Goal: Task Accomplishment & Management: Manage account settings

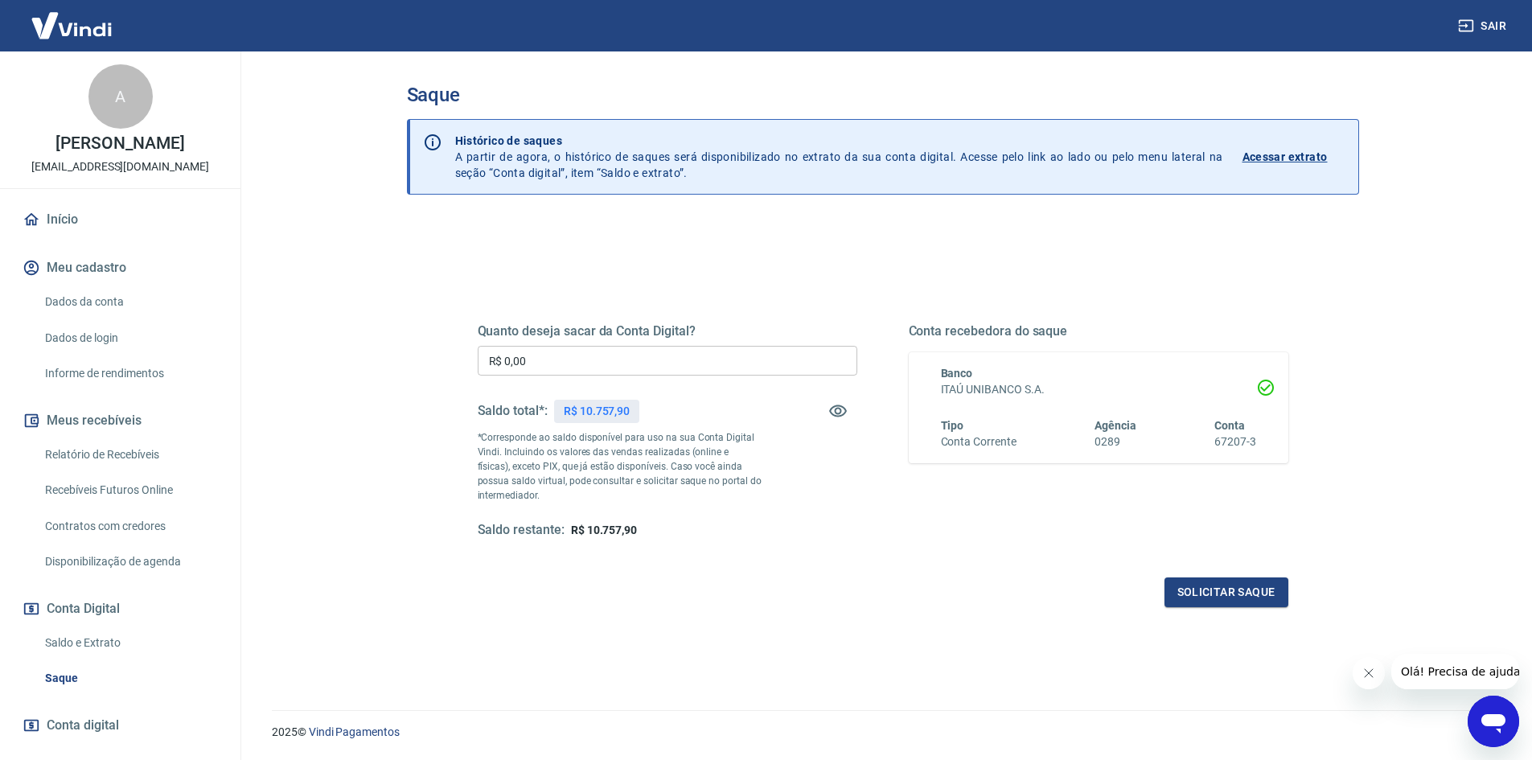
click at [547, 355] on input "R$ 0,00" at bounding box center [668, 361] width 380 height 30
type input "R$ 10.757,90"
click at [1222, 596] on button "Solicitar saque" at bounding box center [1227, 592] width 124 height 30
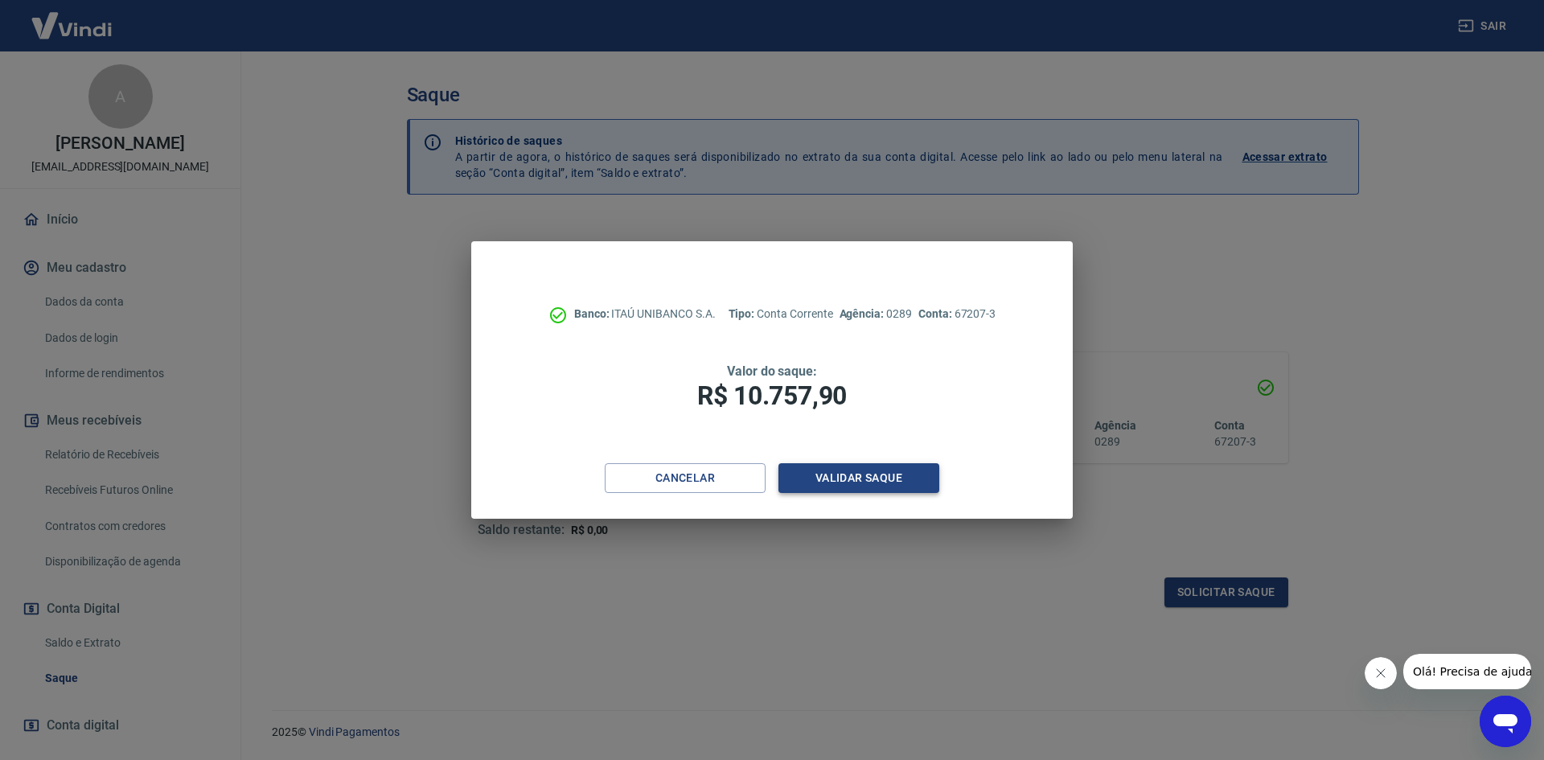
click at [838, 479] on button "Validar saque" at bounding box center [859, 478] width 161 height 30
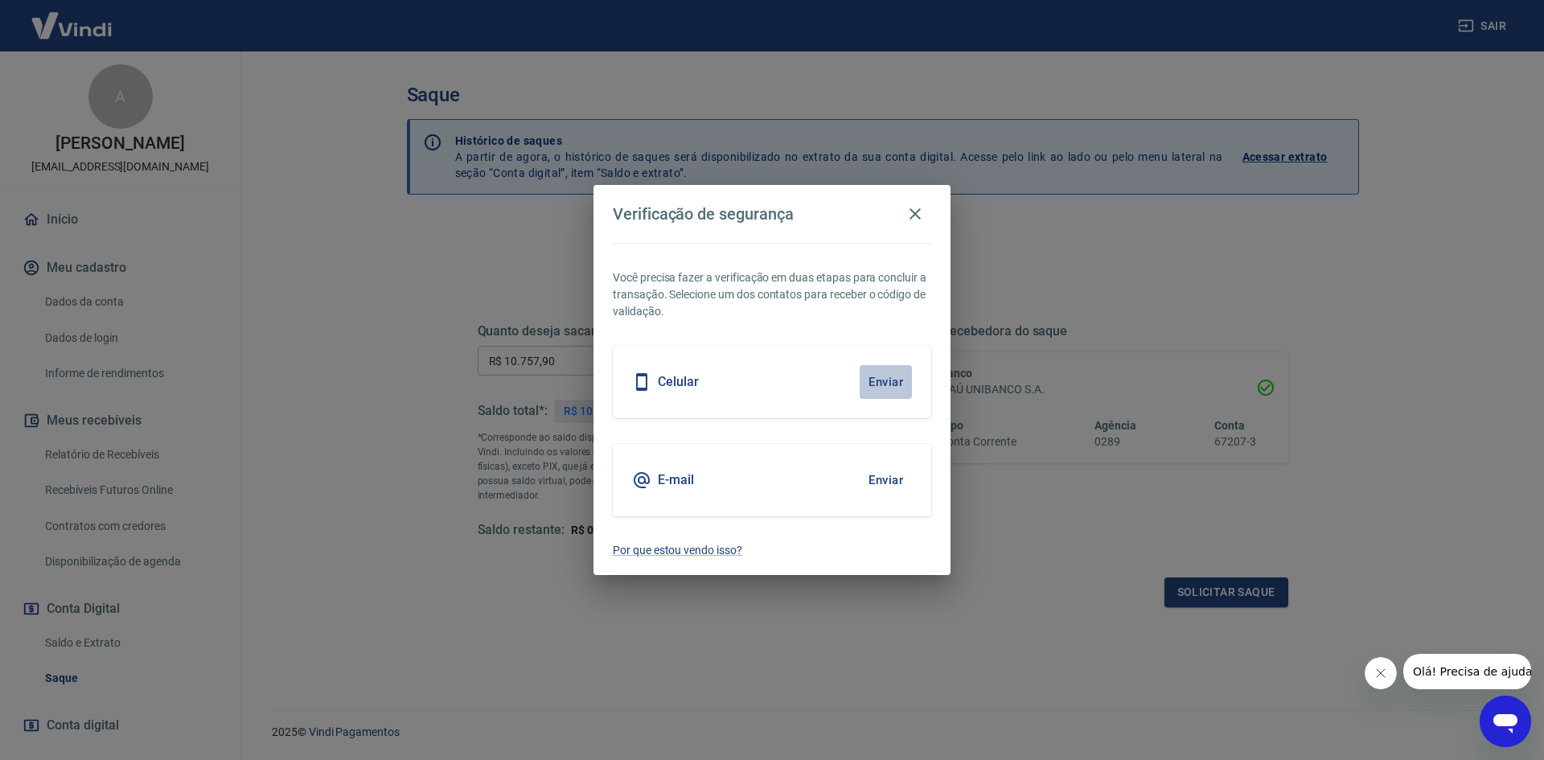
click at [889, 382] on button "Enviar" at bounding box center [886, 382] width 52 height 34
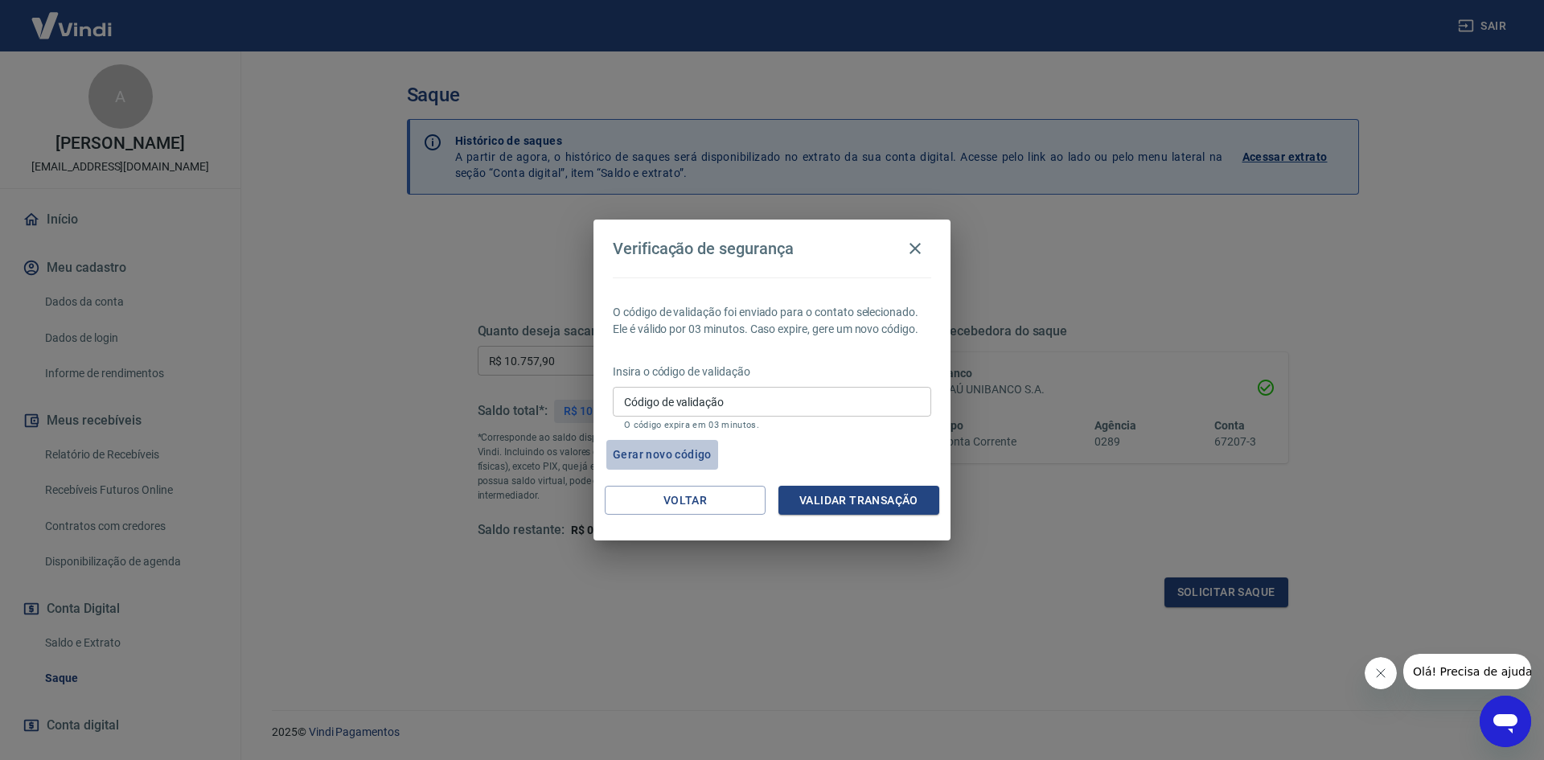
click at [667, 455] on button "Gerar novo código" at bounding box center [662, 455] width 112 height 30
click at [696, 498] on button "Voltar" at bounding box center [685, 501] width 161 height 30
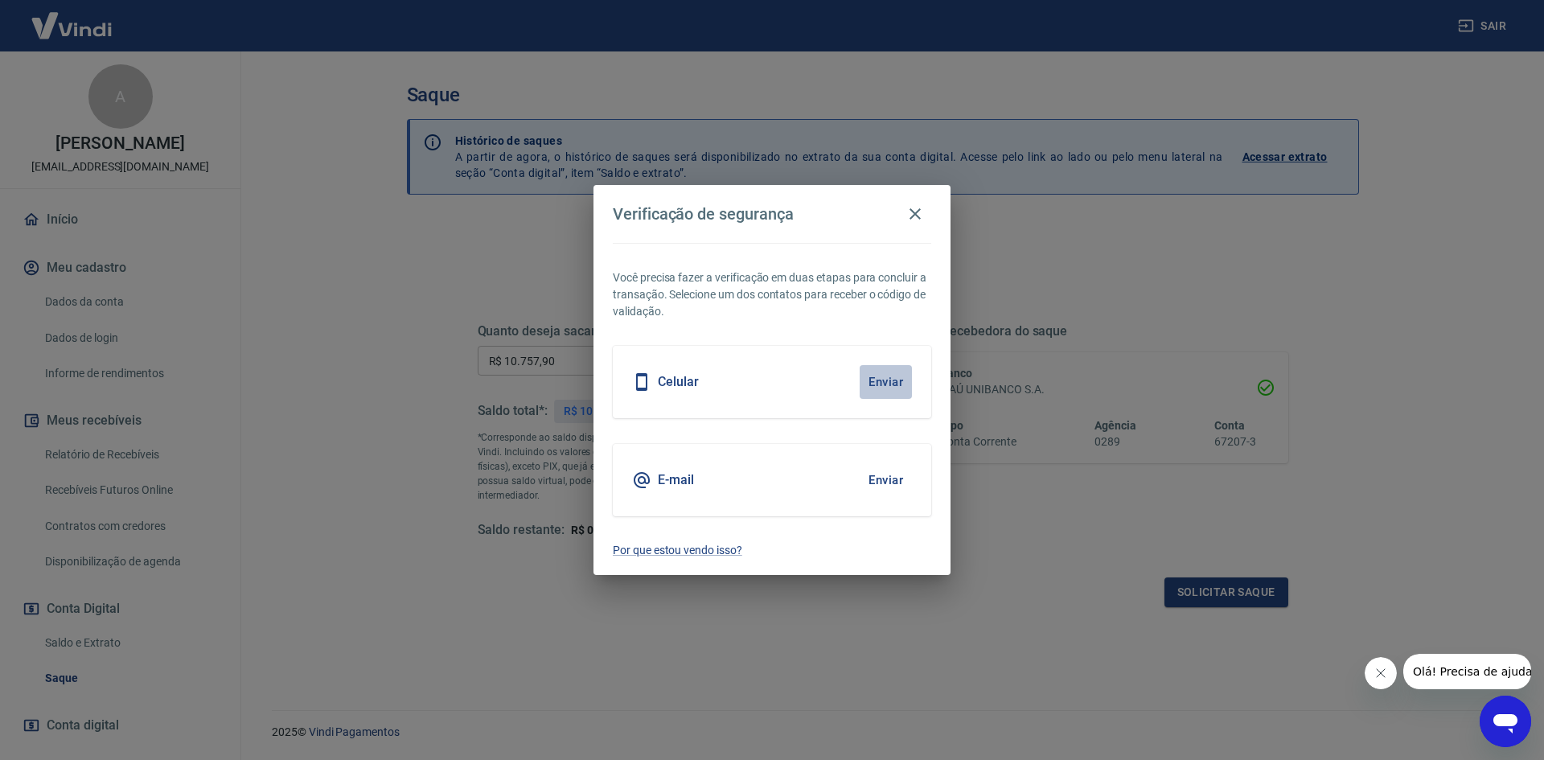
click at [878, 380] on button "Enviar" at bounding box center [886, 382] width 52 height 34
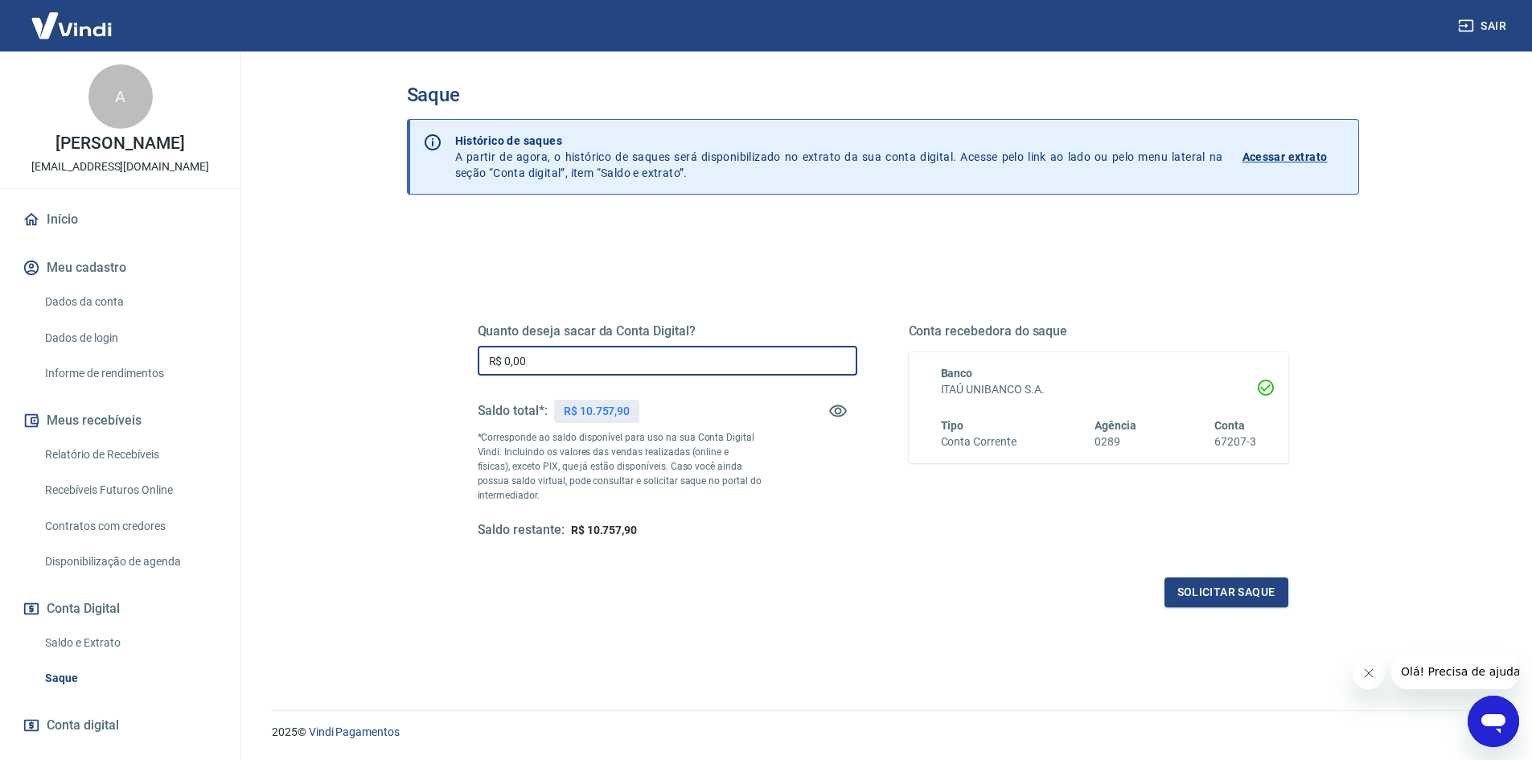
click at [606, 375] on input "R$ 0,00" at bounding box center [668, 361] width 380 height 30
type input "R$ 10.757,90"
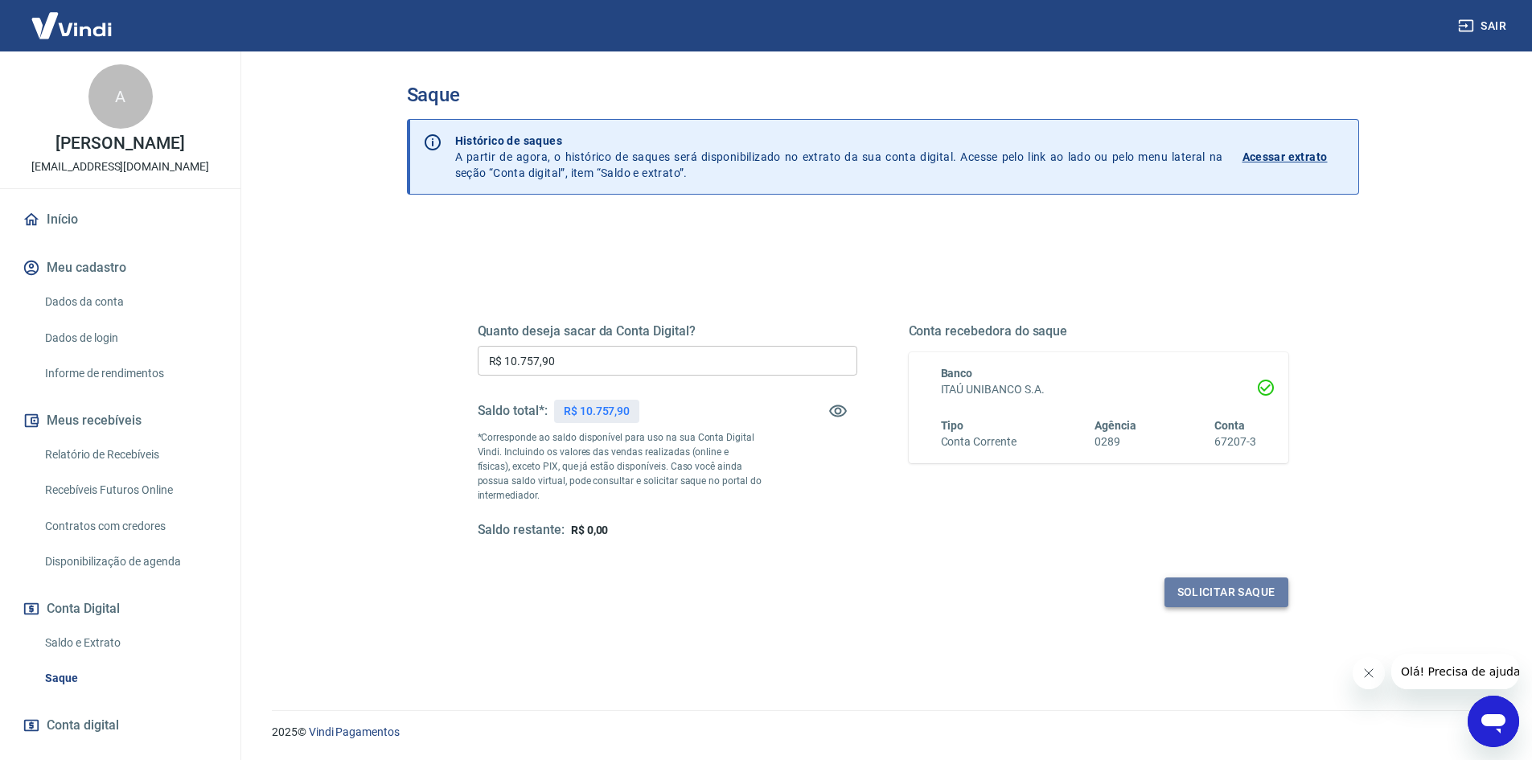
click at [1221, 598] on button "Solicitar saque" at bounding box center [1227, 592] width 124 height 30
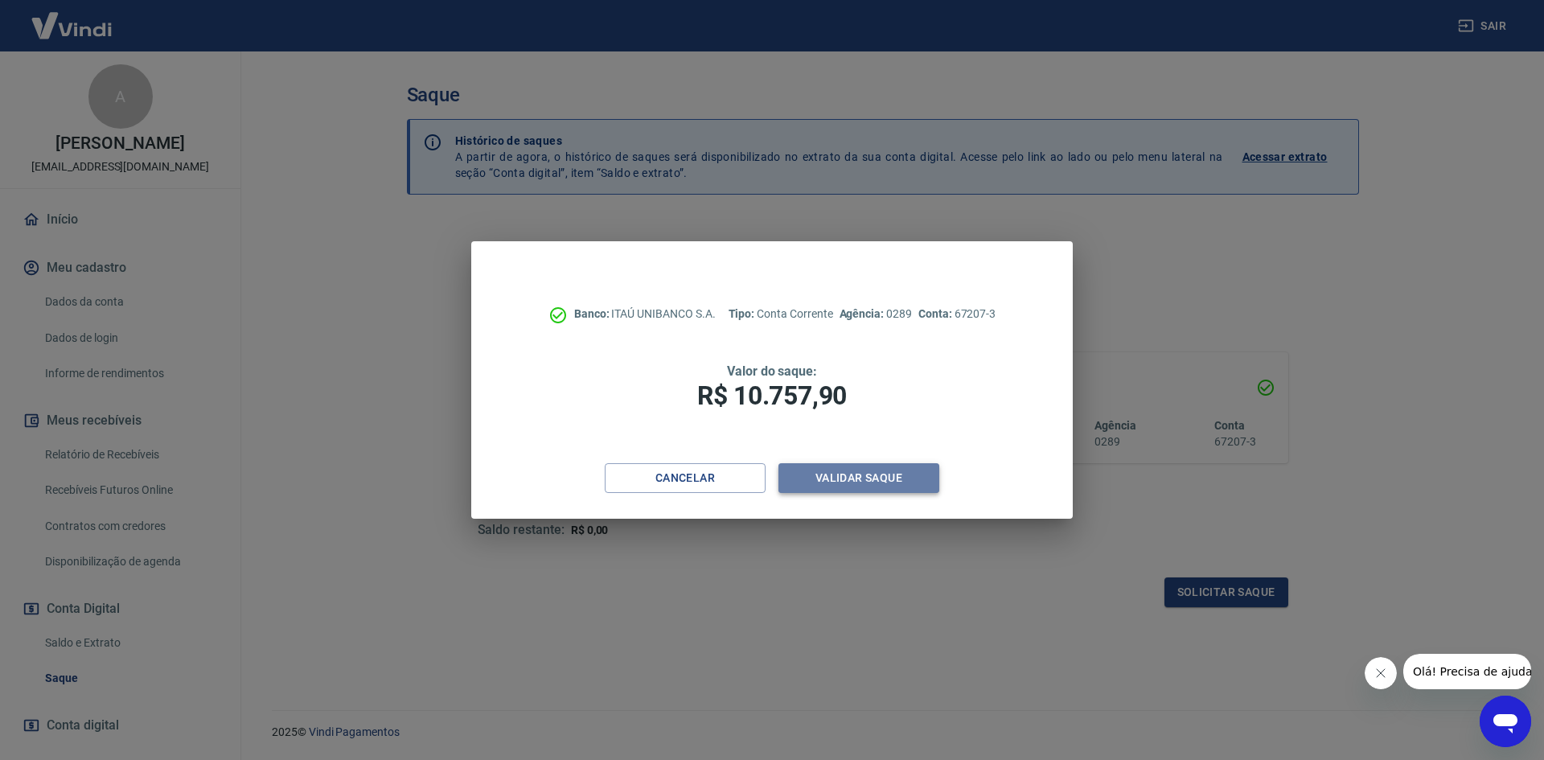
click at [849, 483] on button "Validar saque" at bounding box center [859, 478] width 161 height 30
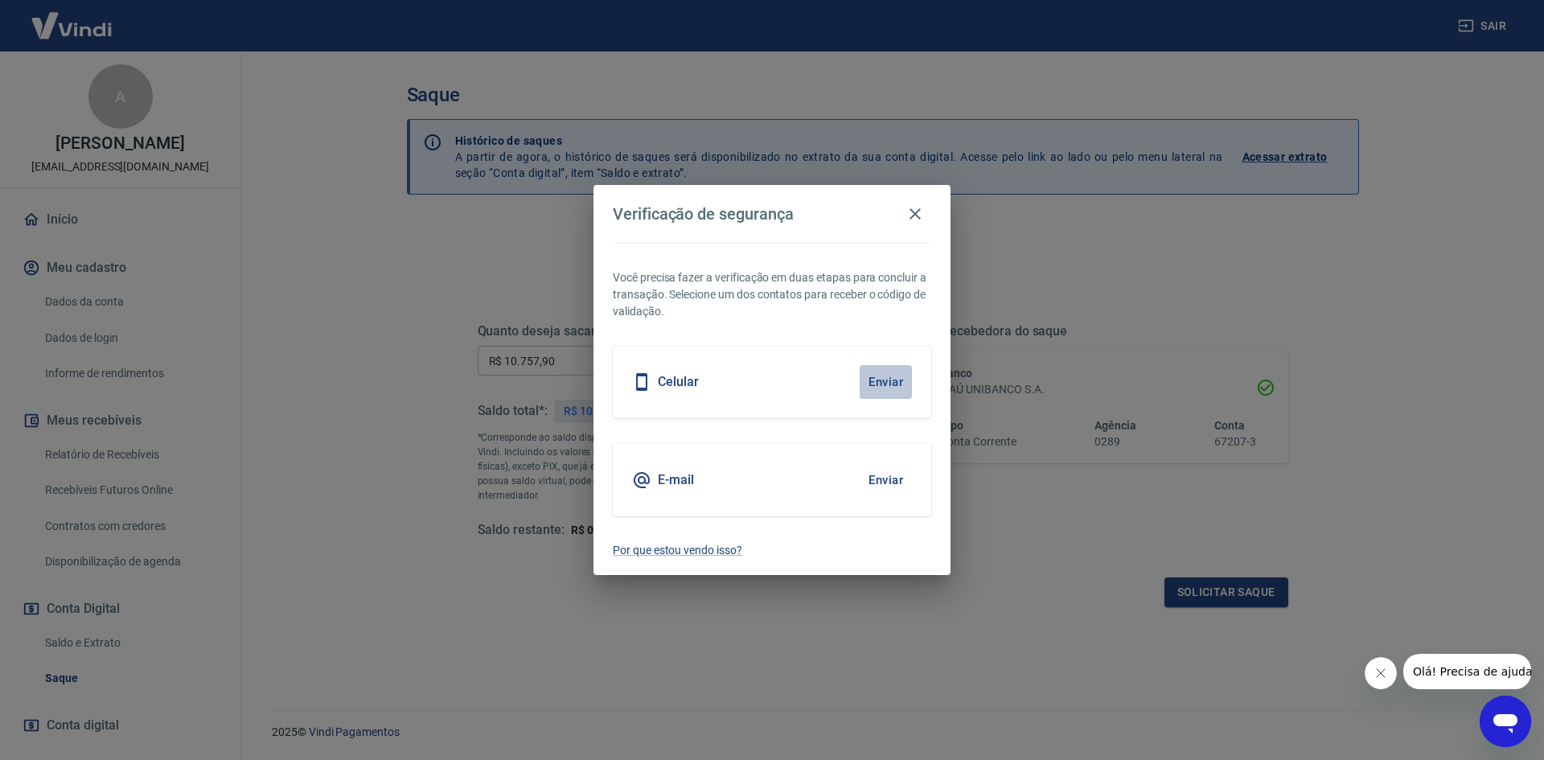
click at [885, 383] on button "Enviar" at bounding box center [886, 382] width 52 height 34
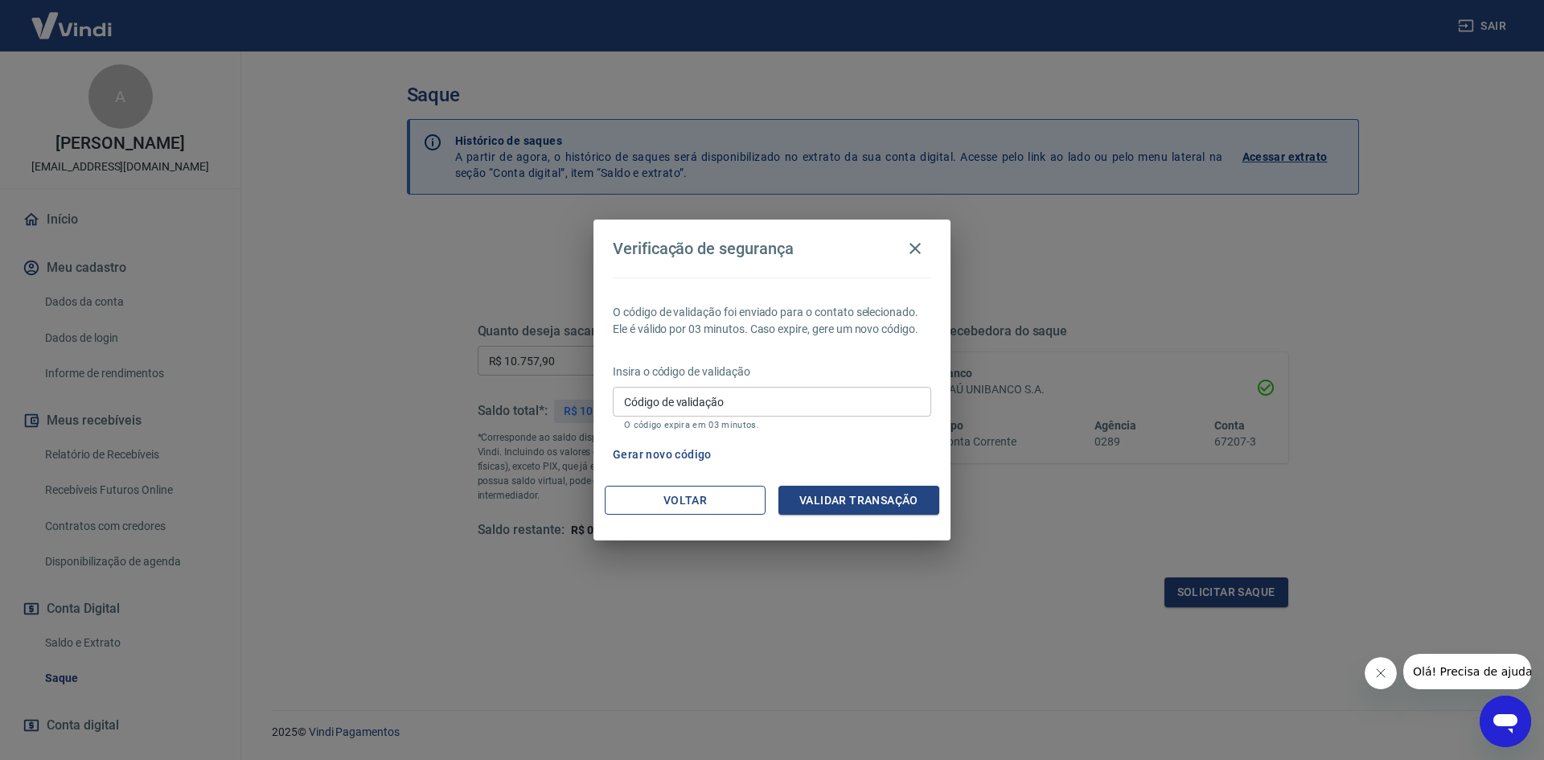
click at [676, 504] on button "Voltar" at bounding box center [685, 501] width 161 height 30
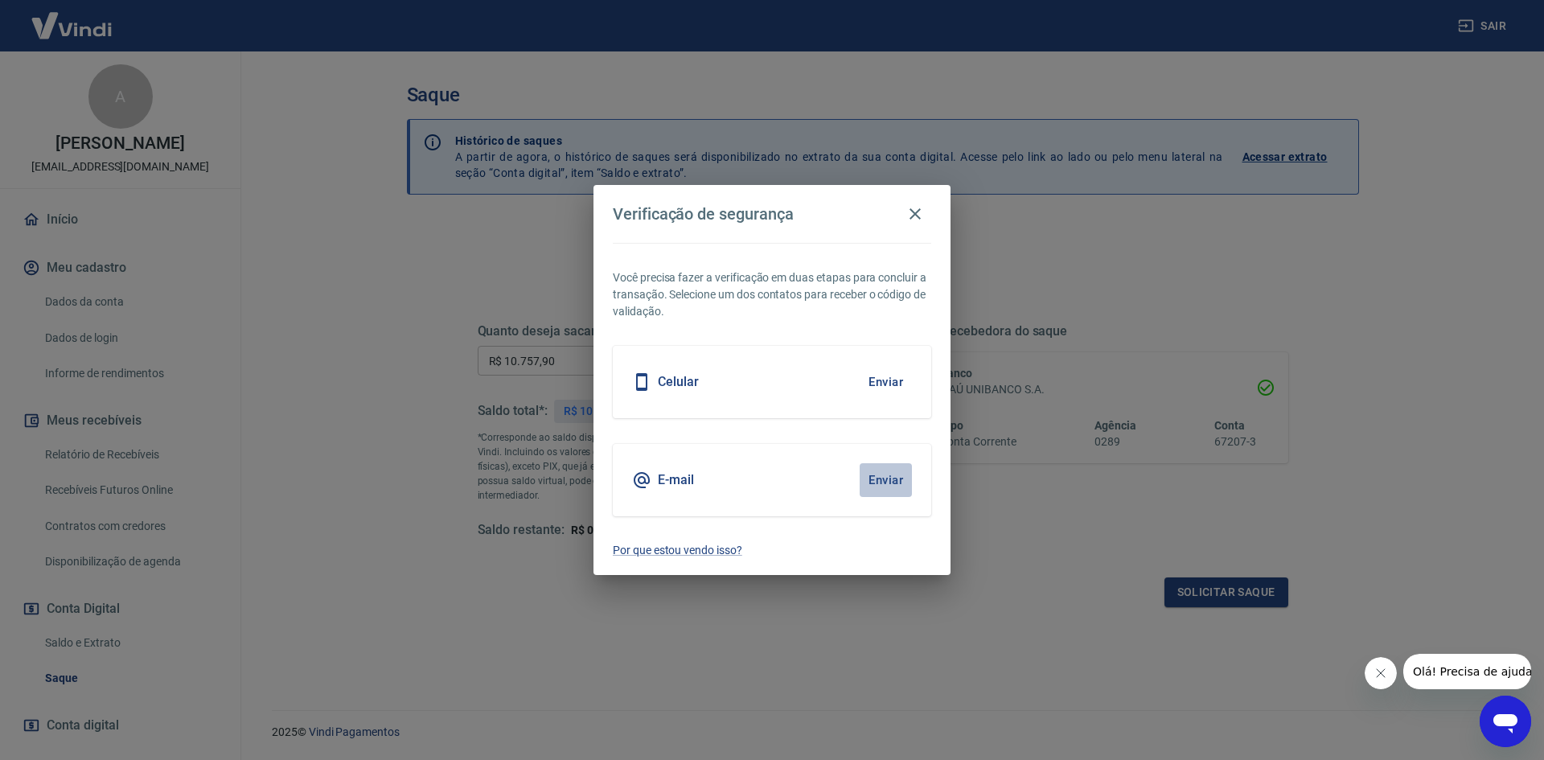
click at [883, 483] on button "Enviar" at bounding box center [886, 480] width 52 height 34
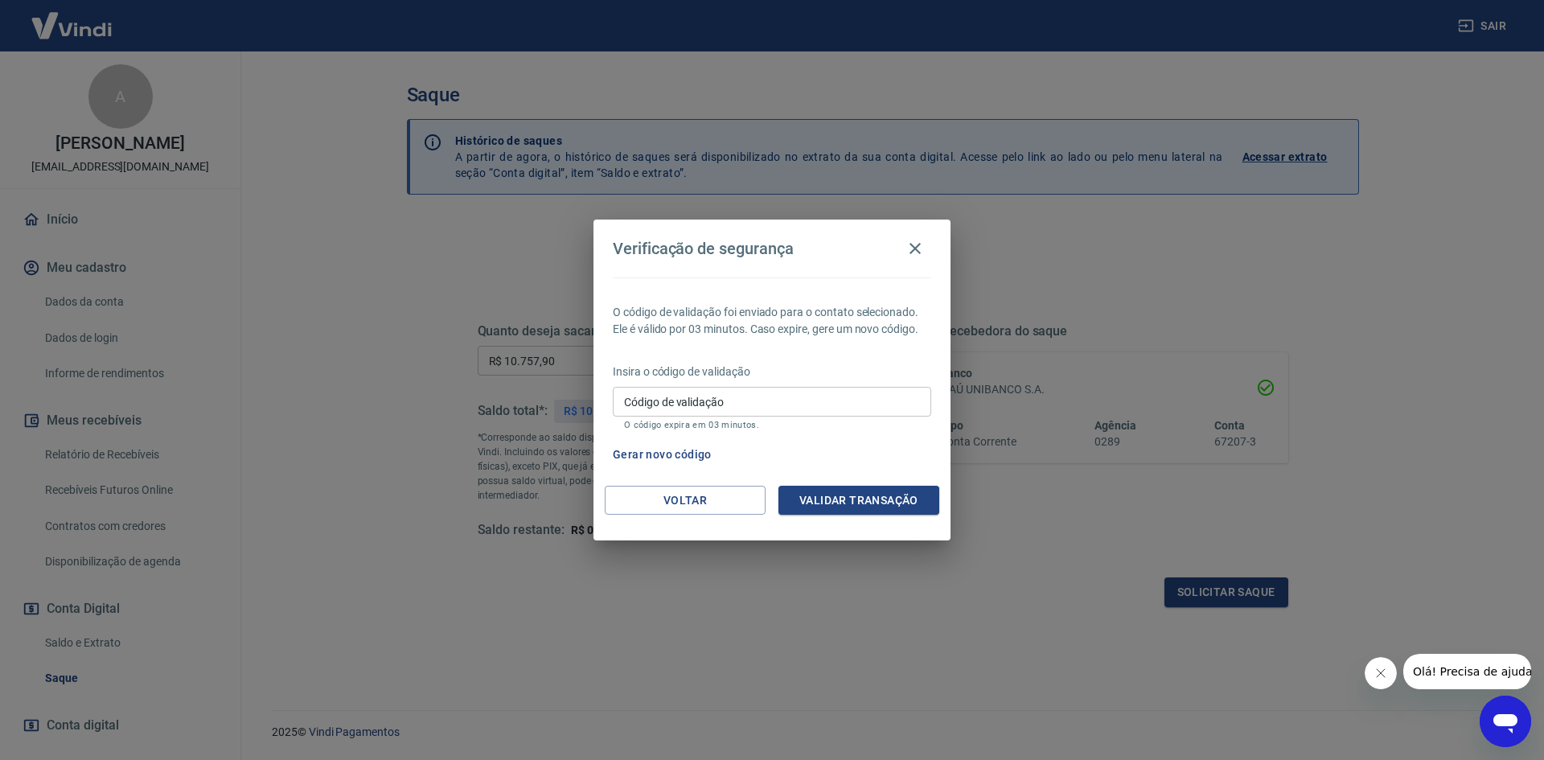
click at [679, 396] on div "Código de validação Código de validação O código expira em 03 minutos." at bounding box center [772, 408] width 318 height 43
type input "681028"
click at [830, 499] on button "Validar transação" at bounding box center [859, 501] width 161 height 30
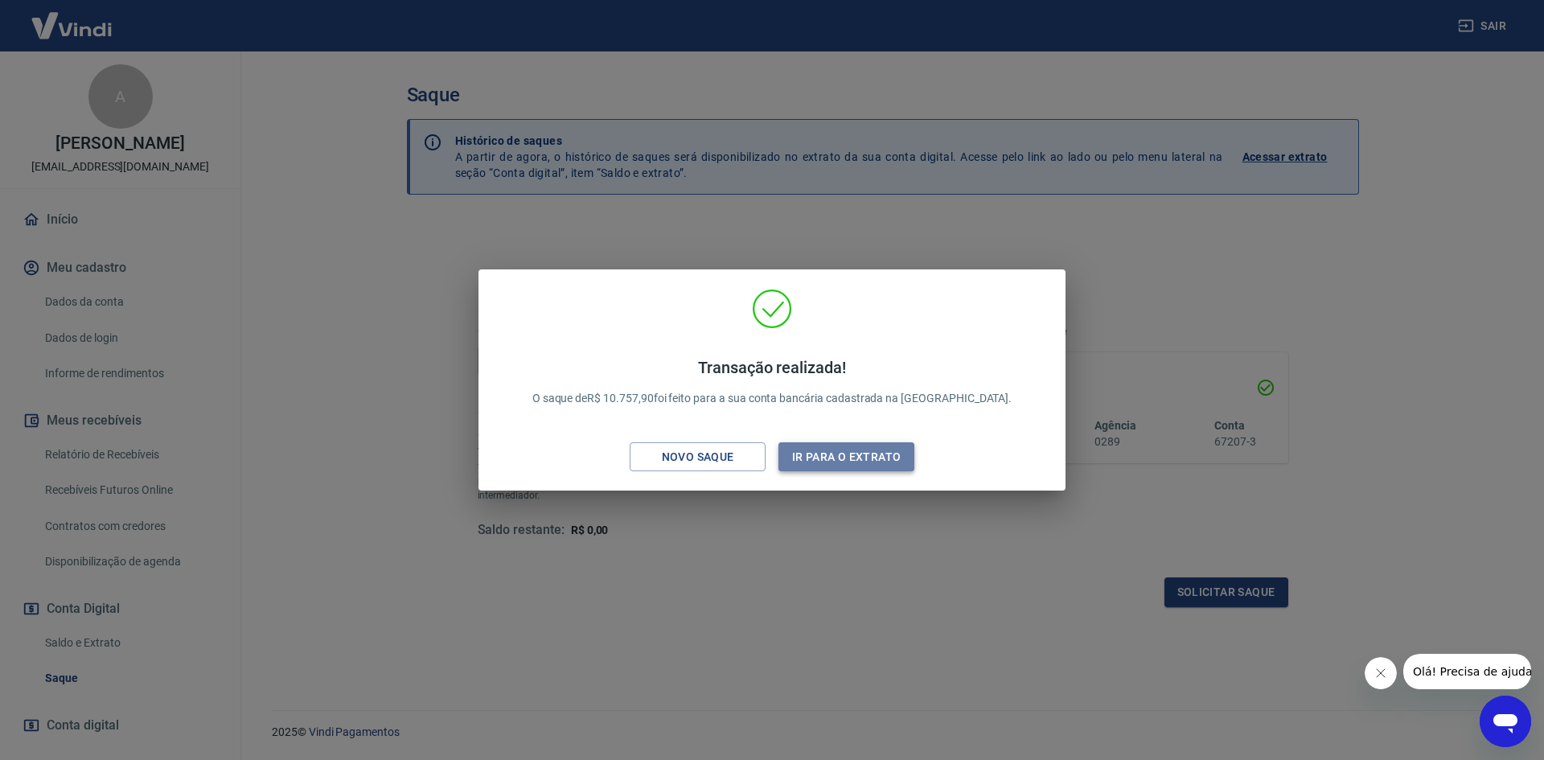
click at [832, 459] on button "Ir para o extrato" at bounding box center [847, 457] width 136 height 30
